Goal: Entertainment & Leisure: Consume media (video, audio)

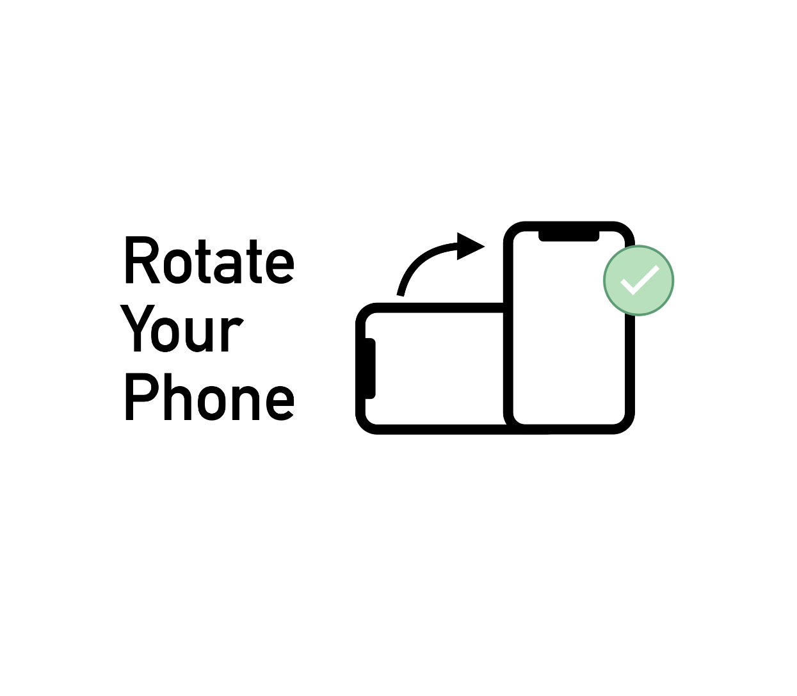
click at [667, 281] on img at bounding box center [399, 347] width 558 height 257
click at [356, 352] on img at bounding box center [399, 347] width 558 height 257
click at [370, 306] on img at bounding box center [399, 347] width 558 height 257
click at [190, 289] on img at bounding box center [399, 347] width 558 height 257
click at [206, 389] on img at bounding box center [399, 347] width 558 height 257
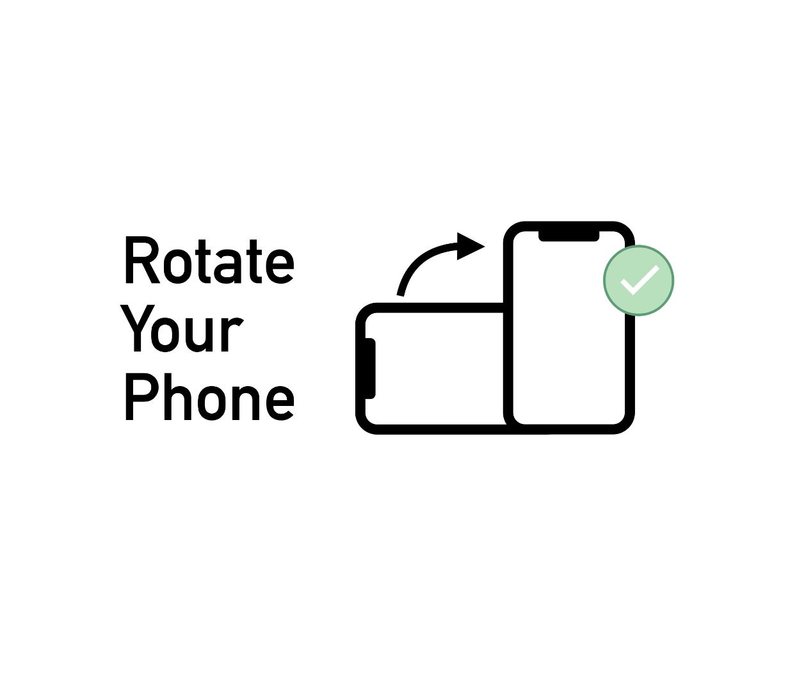
click at [206, 389] on img at bounding box center [399, 347] width 558 height 257
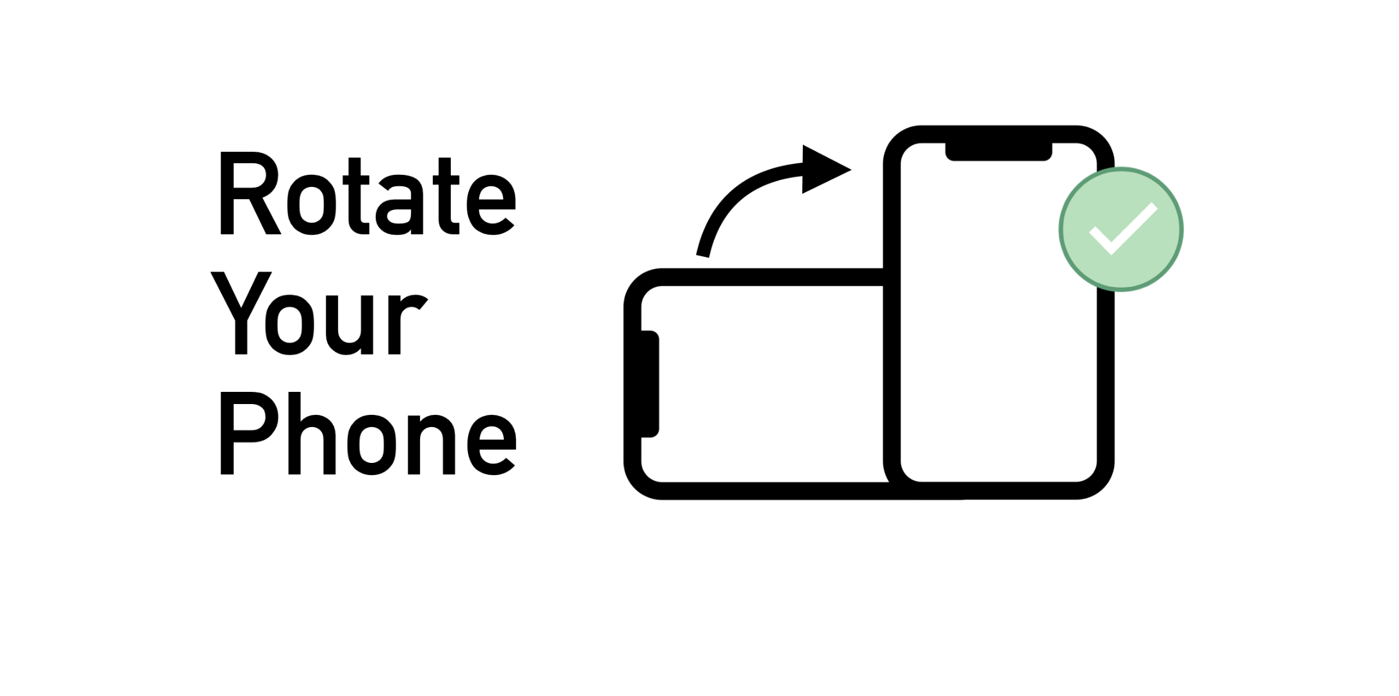
click at [797, 224] on img at bounding box center [700, 348] width 980 height 452
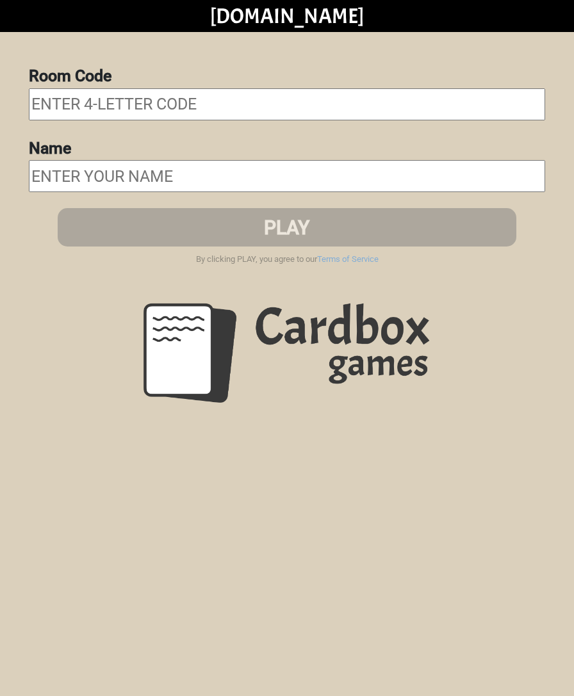
click at [165, 99] on input "text" at bounding box center [287, 104] width 516 height 32
type input "7777"
click at [140, 183] on input "text" at bounding box center [287, 176] width 516 height 32
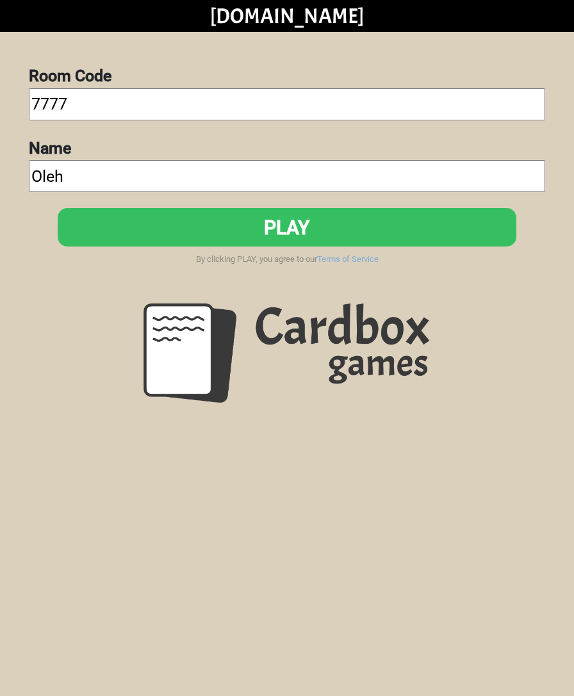
type input "Oleh"
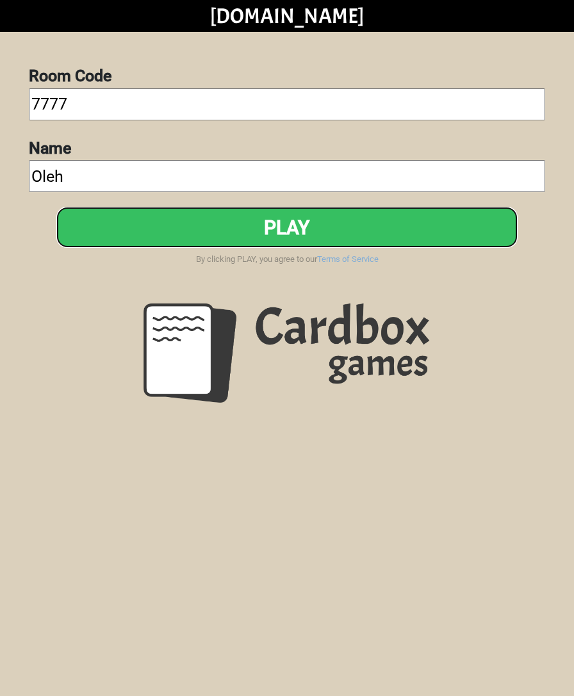
click at [208, 224] on button "PLAY" at bounding box center [287, 227] width 459 height 38
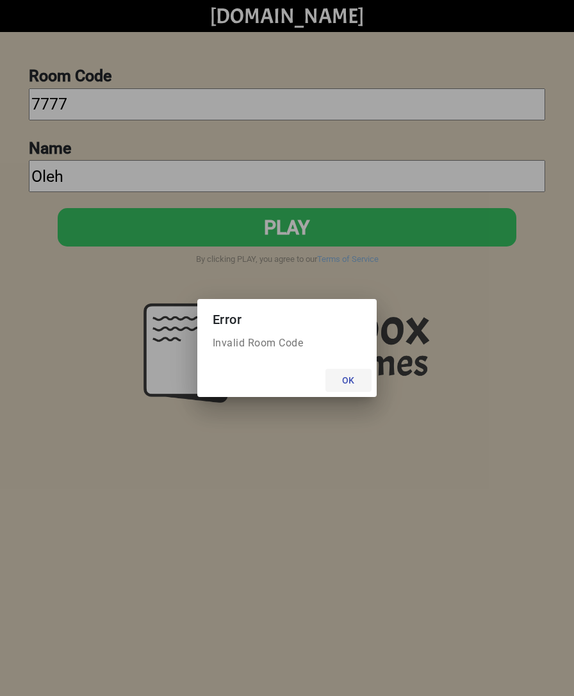
click at [354, 384] on button "Ok" at bounding box center [348, 380] width 46 height 23
